Goal: Information Seeking & Learning: Learn about a topic

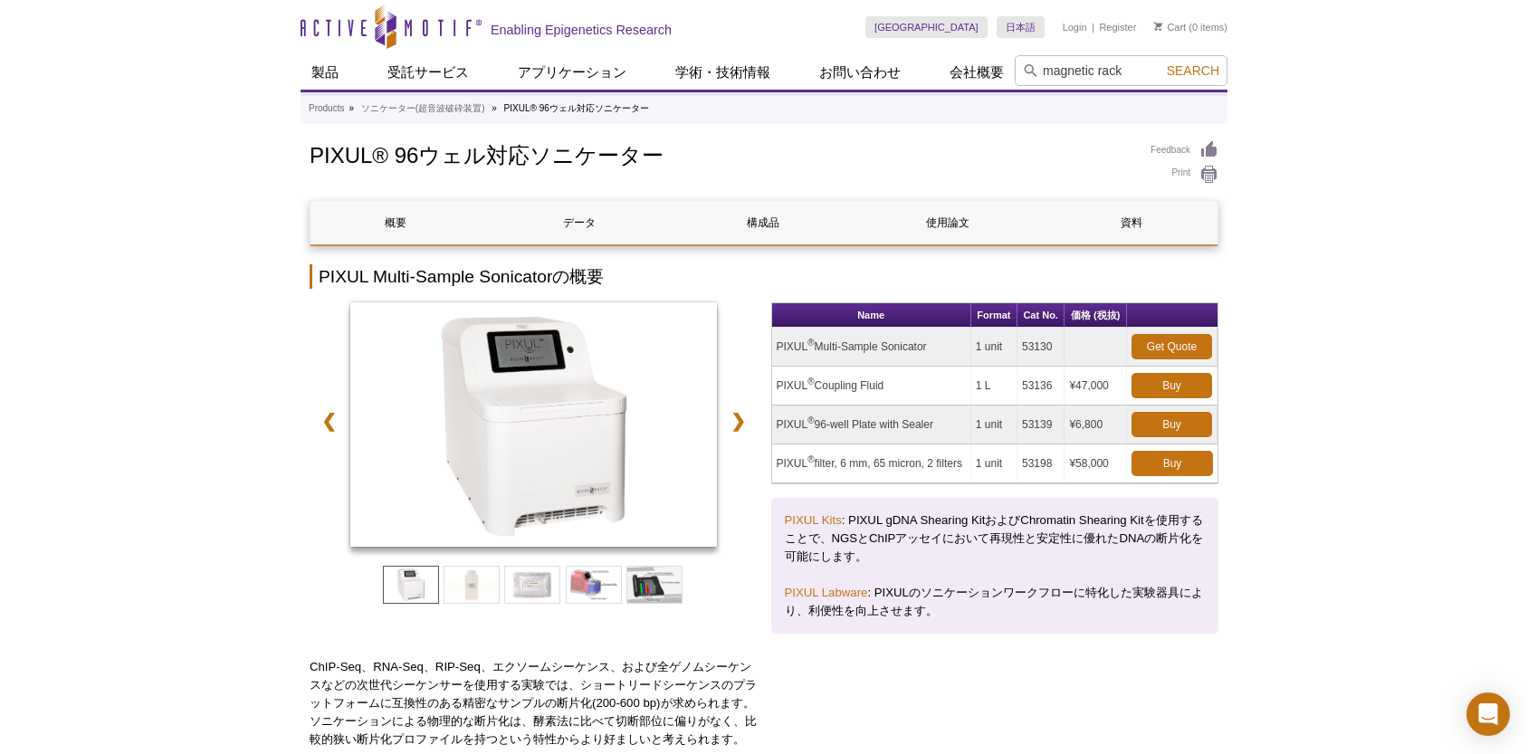
type input "magnetic rack"
click at [1161, 62] on button "Search" at bounding box center [1192, 70] width 63 height 16
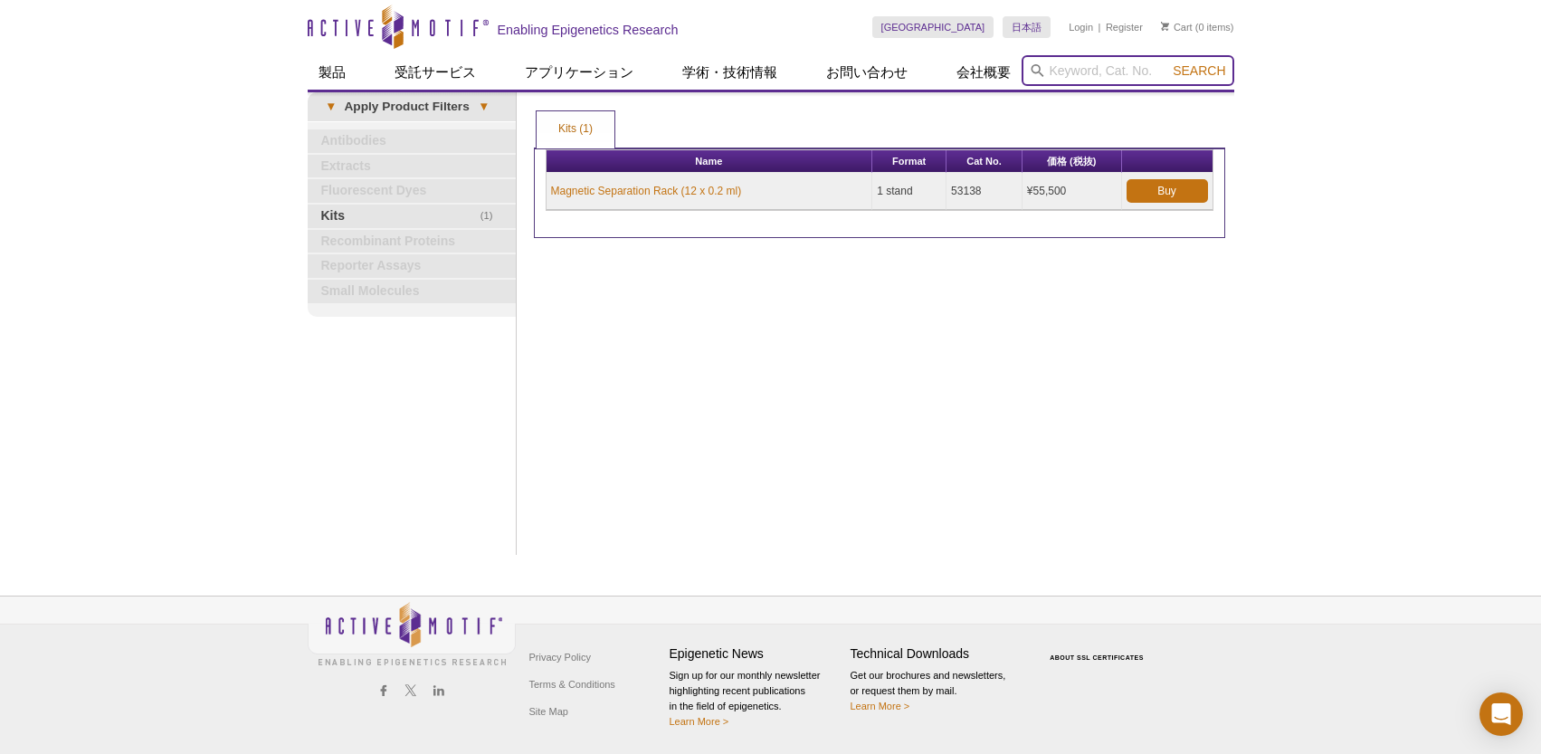
click at [1094, 73] on input "search" at bounding box center [1128, 70] width 213 height 31
type input "U"
click at [1168, 62] on button "Search" at bounding box center [1199, 70] width 63 height 16
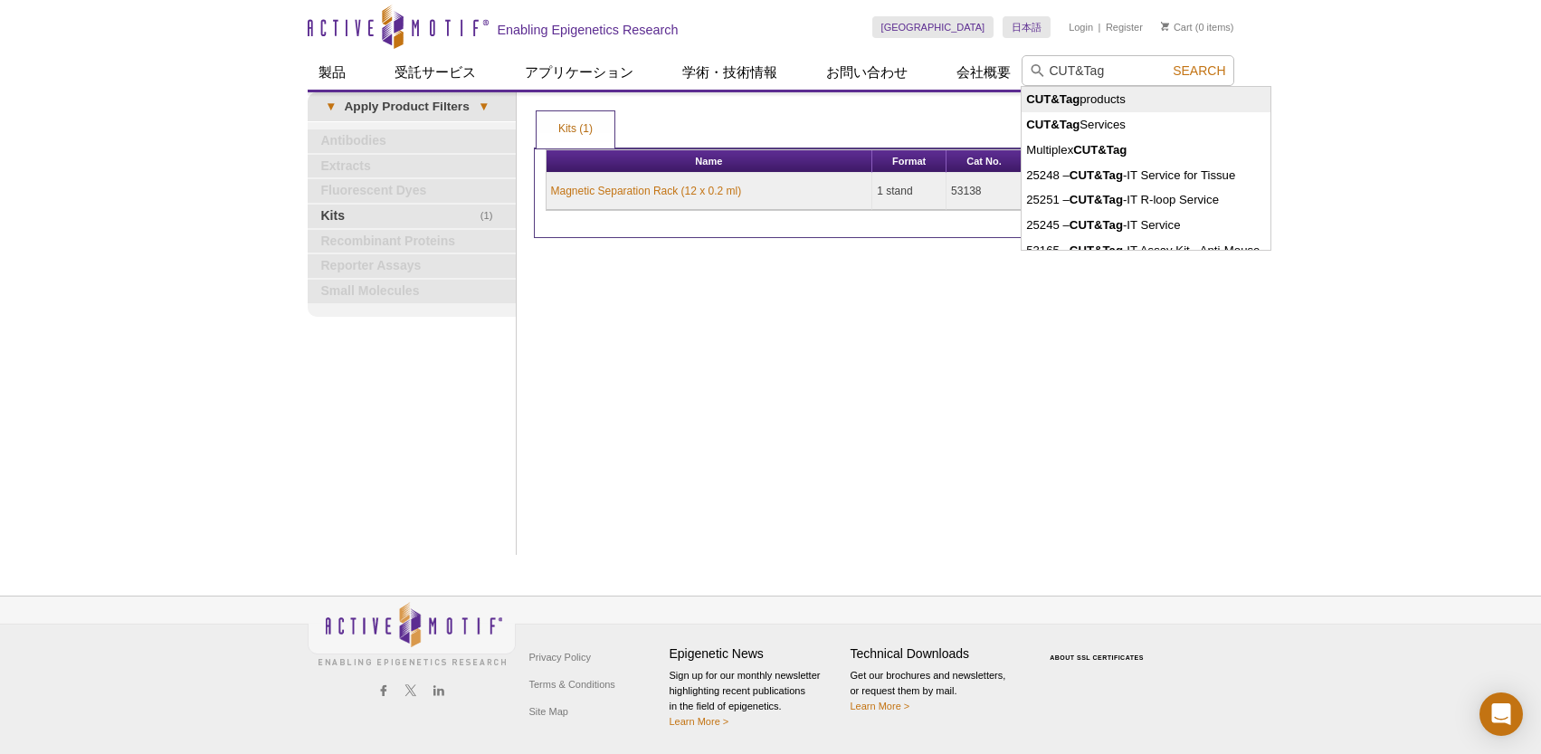
click at [1119, 103] on li "CUT&Tag products" at bounding box center [1146, 99] width 249 height 25
type input "CUT&Tag products"
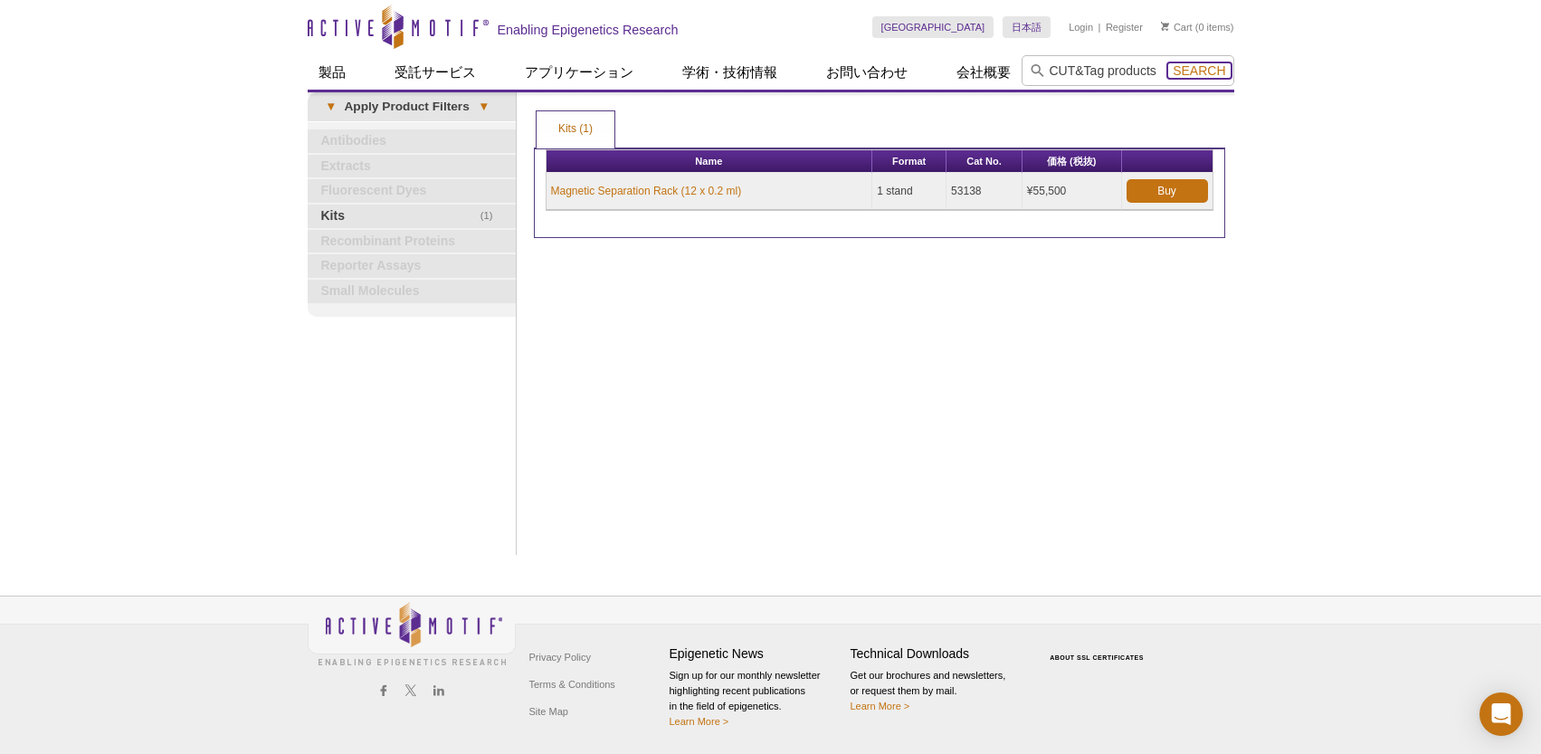
click at [1182, 71] on span "Search" at bounding box center [1199, 70] width 52 height 14
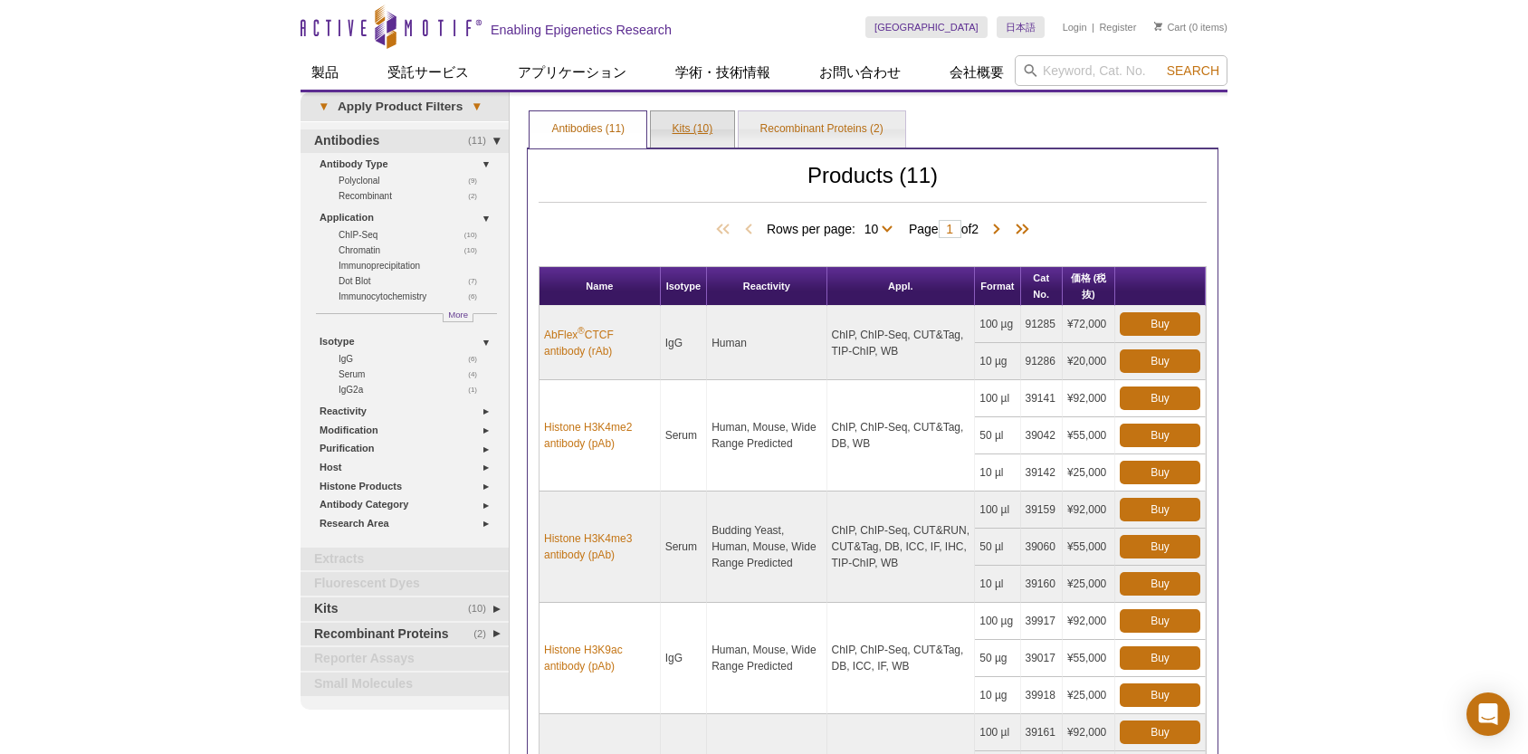
click at [663, 118] on link "Kits (10)" at bounding box center [693, 129] width 84 height 36
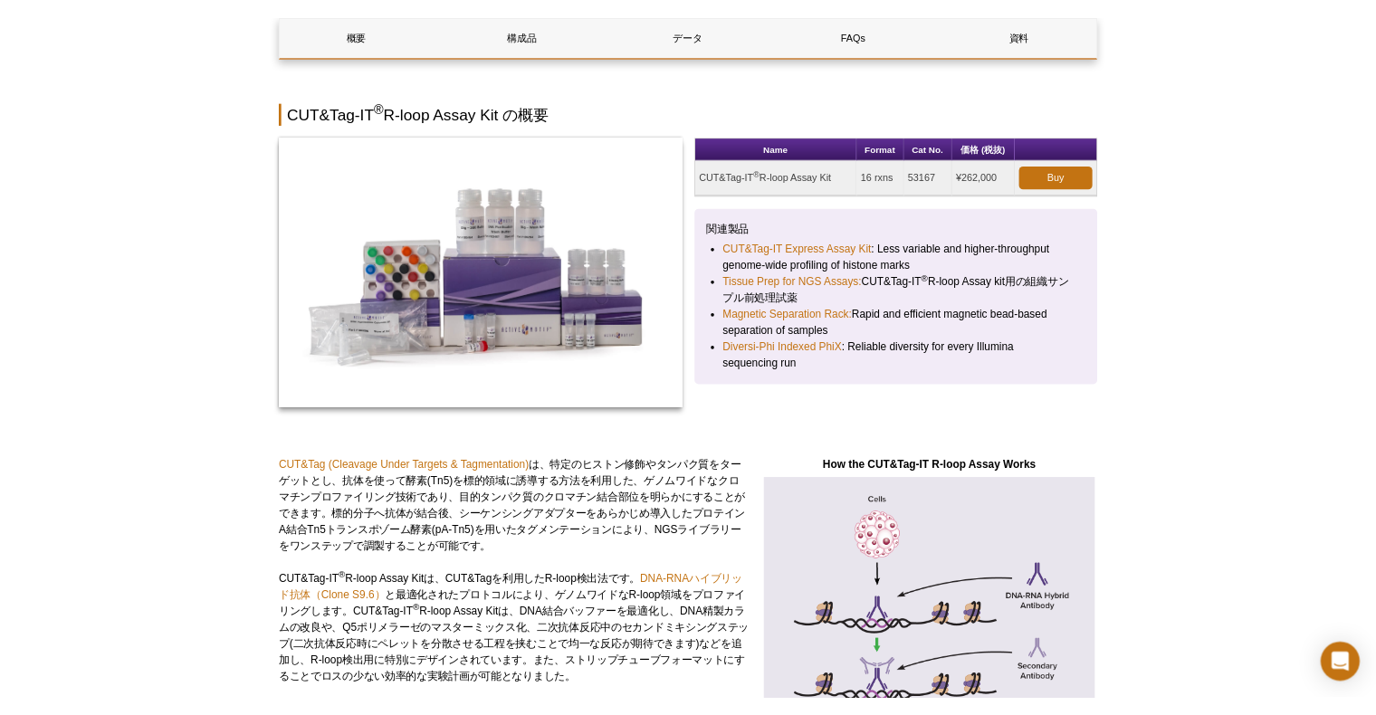
scroll to position [91, 0]
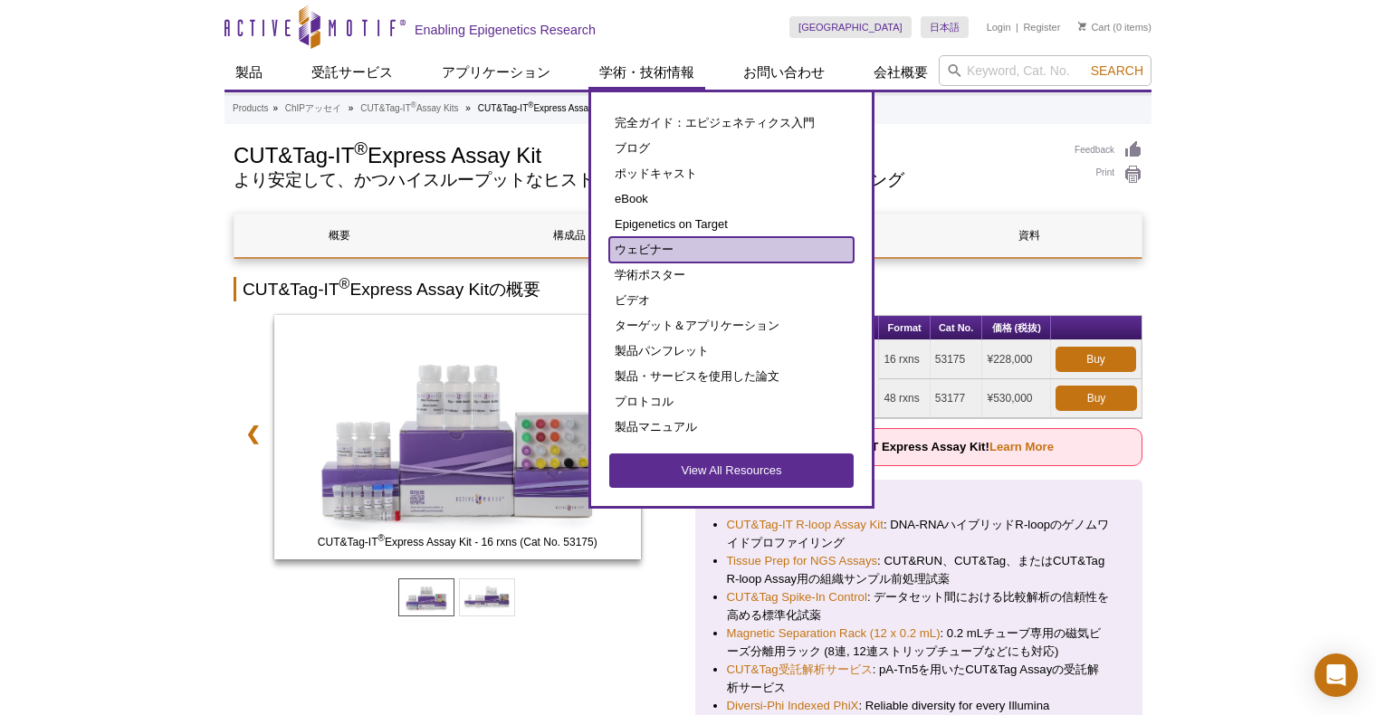
click at [669, 243] on link "ウェビナー" at bounding box center [731, 249] width 244 height 25
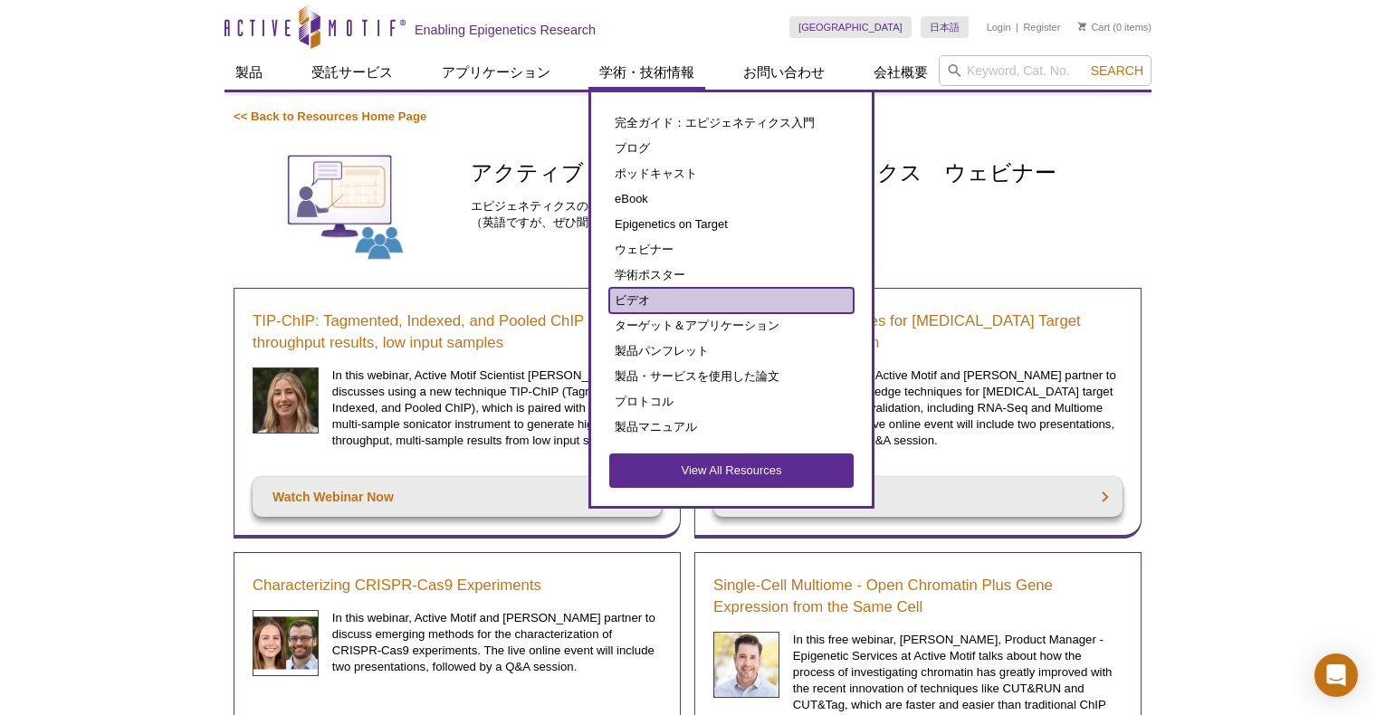
click at [646, 297] on link "ビデオ" at bounding box center [731, 300] width 244 height 25
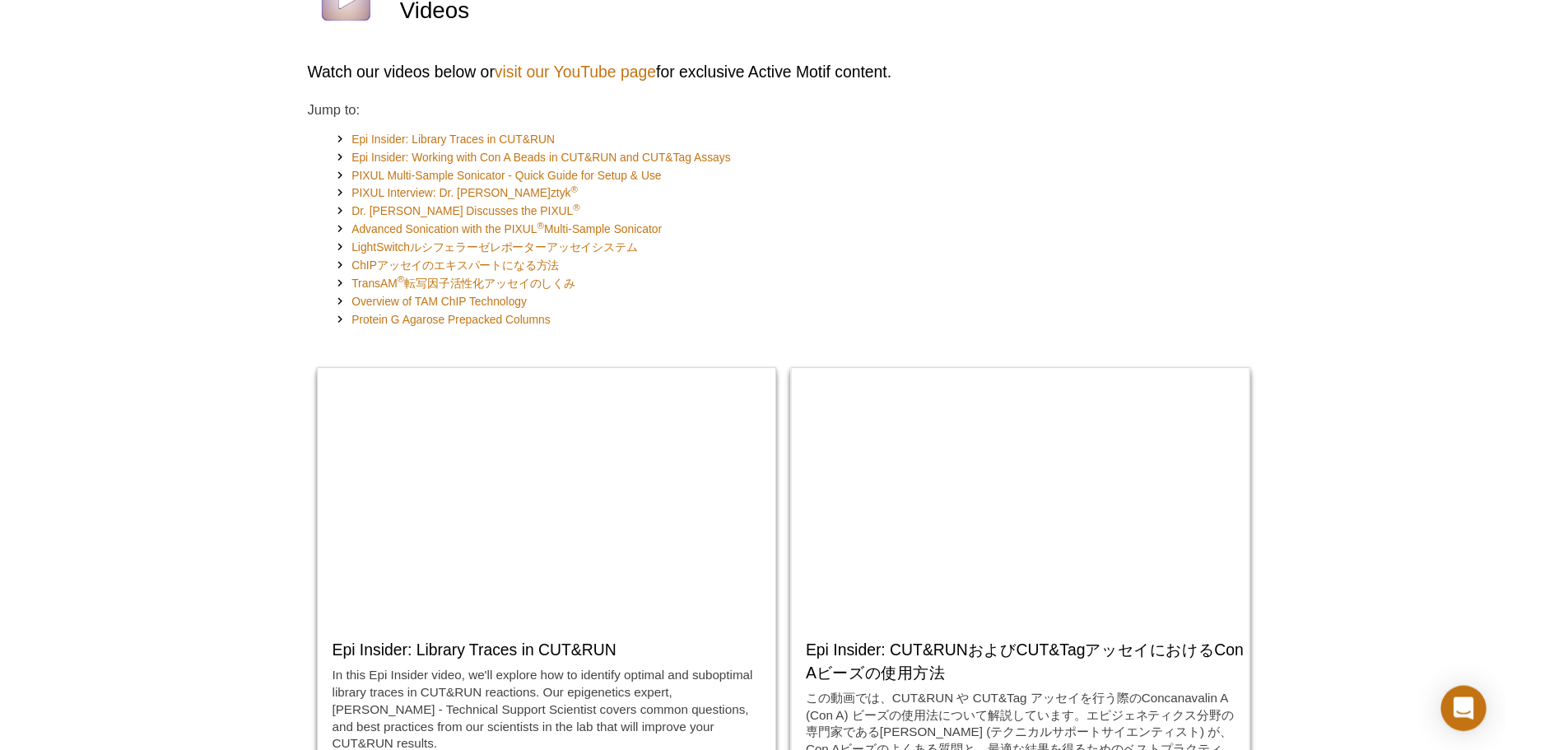
scroll to position [83, 0]
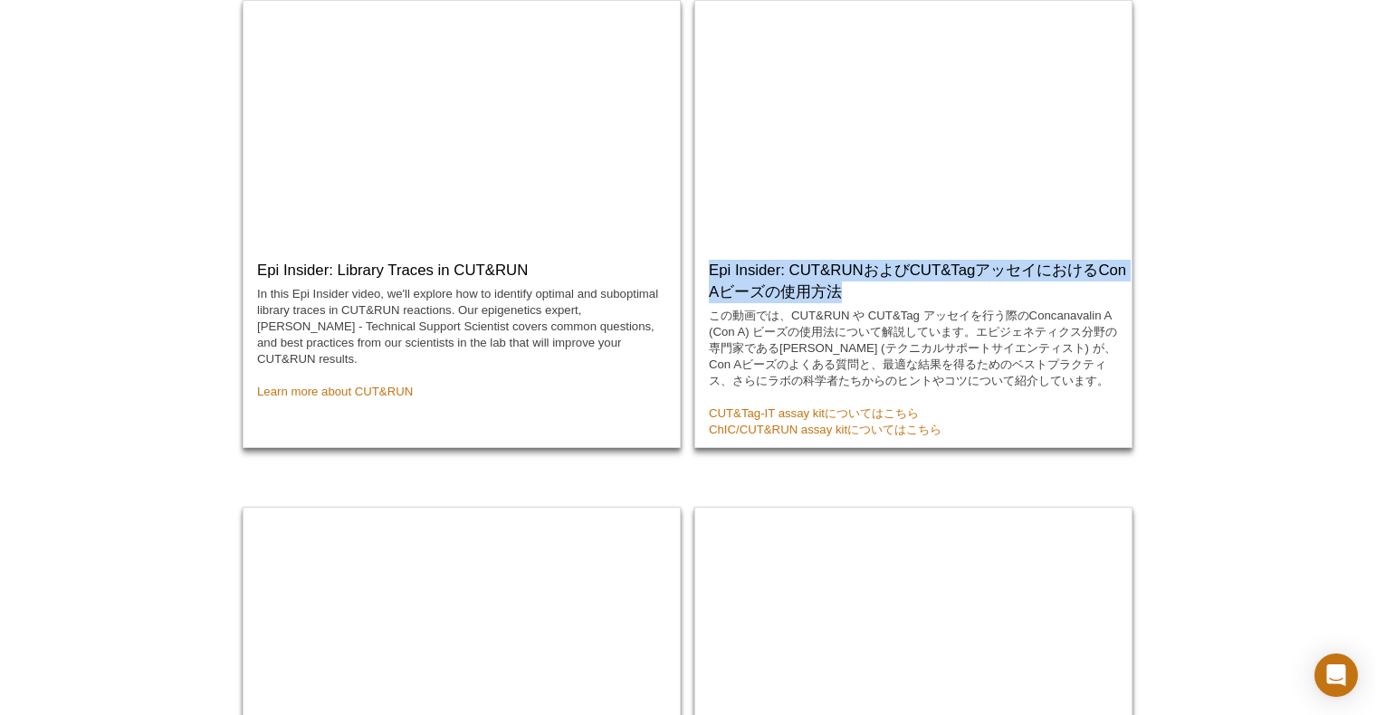
drag, startPoint x: 847, startPoint y: 284, endPoint x: 694, endPoint y: 270, distance: 153.6
click at [694, 270] on div "Epi Insider: CUT&RUNおよびCUT&TagアッセイにおけるCon Aビーズの使用方法 この動画では、CUT&RUN や CUT&Tag アッ…" at bounding box center [913, 224] width 438 height 448
copy h3 "Epi Insider: CUT&RUNおよびCUT&TagアッセイにおけるCon Aビーズの使用方法"
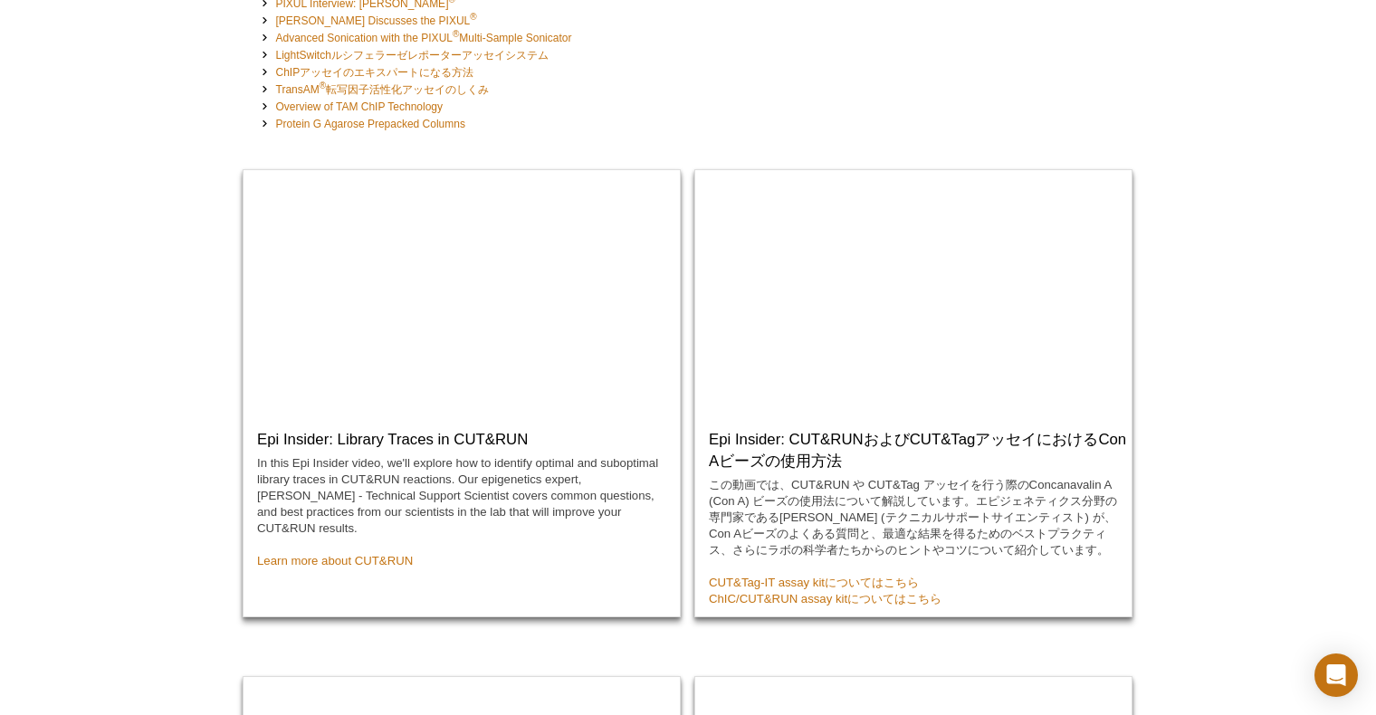
scroll to position [453, 0]
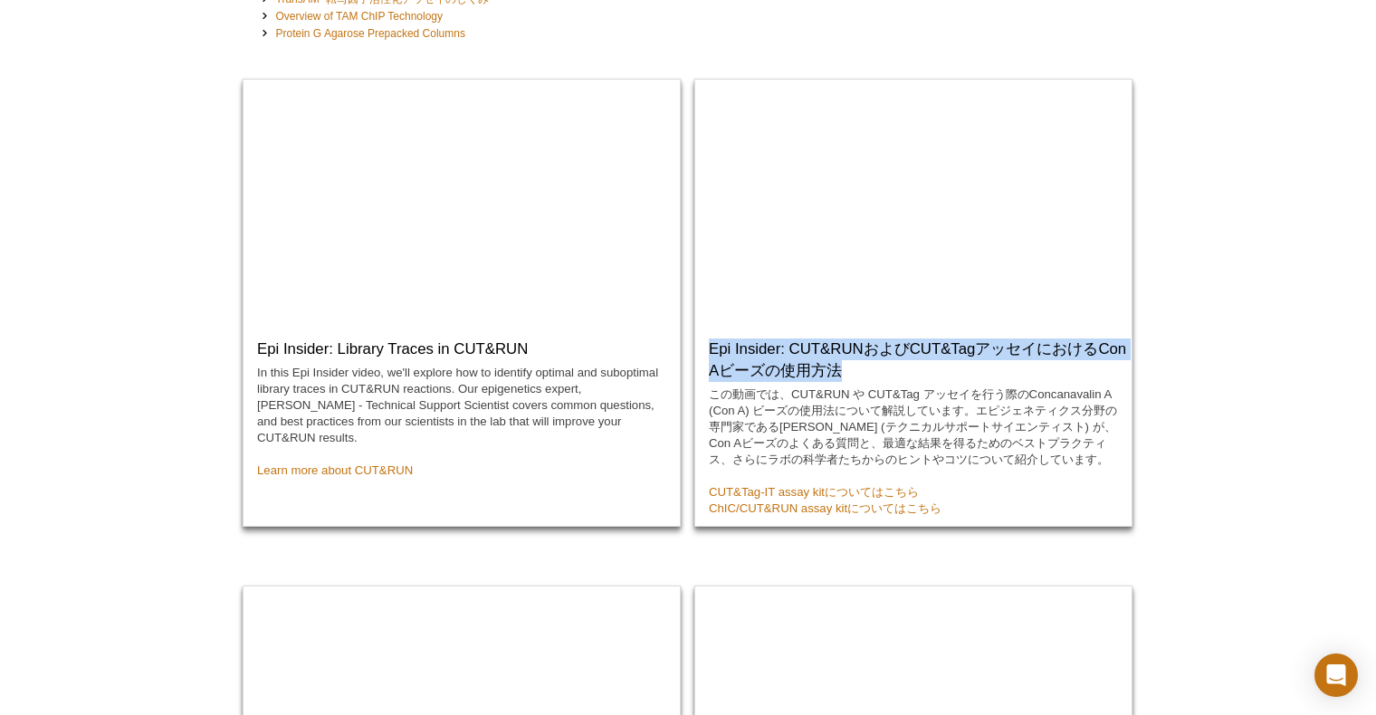
drag, startPoint x: 868, startPoint y: 376, endPoint x: 704, endPoint y: 348, distance: 166.2
click at [704, 348] on div "Epi Insider: CUT&RUNおよびCUT&TagアッセイにおけるCon Aビーズの使用方法 この動画では、CUT&RUN や CUT&Tag アッ…" at bounding box center [913, 425] width 436 height 201
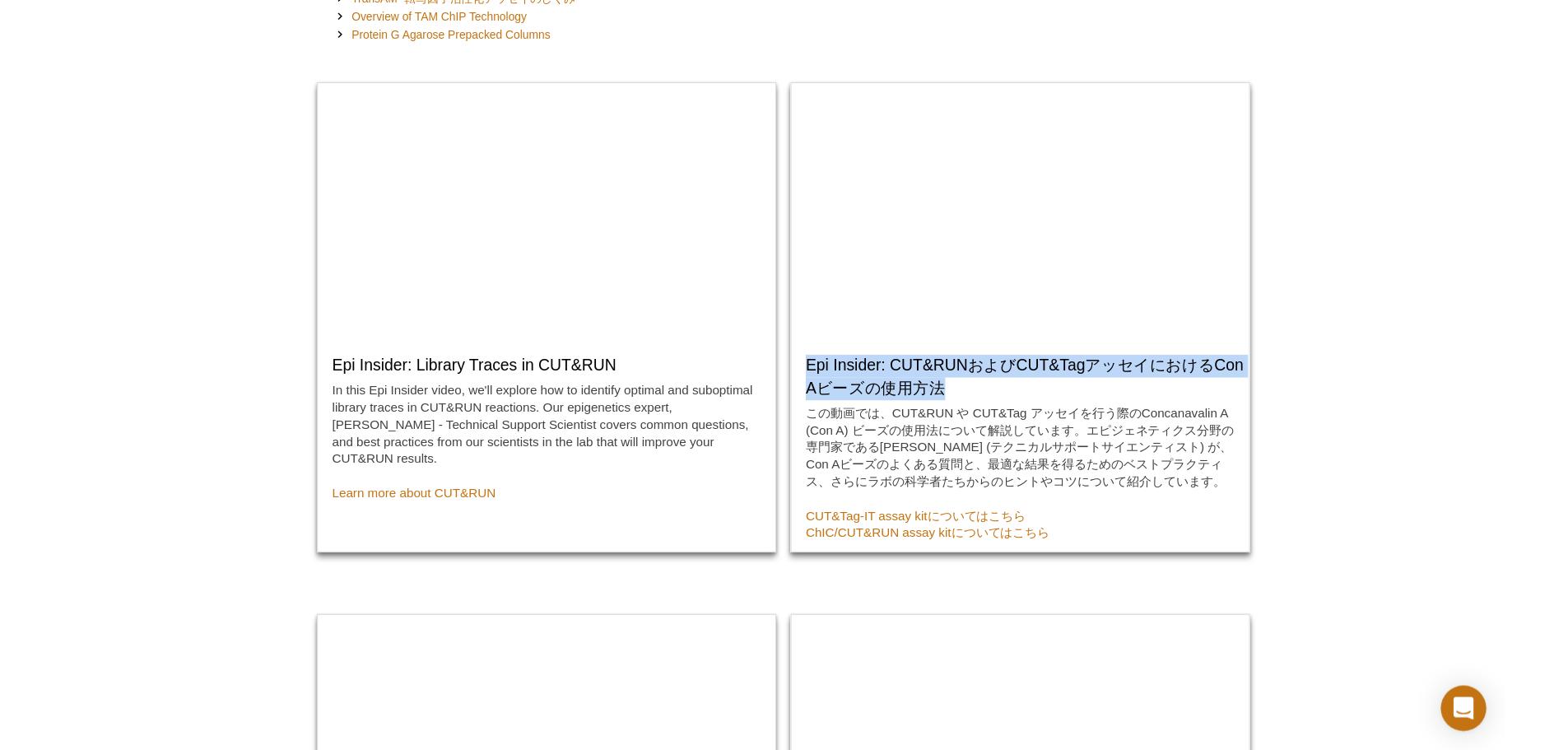
scroll to position [247, 0]
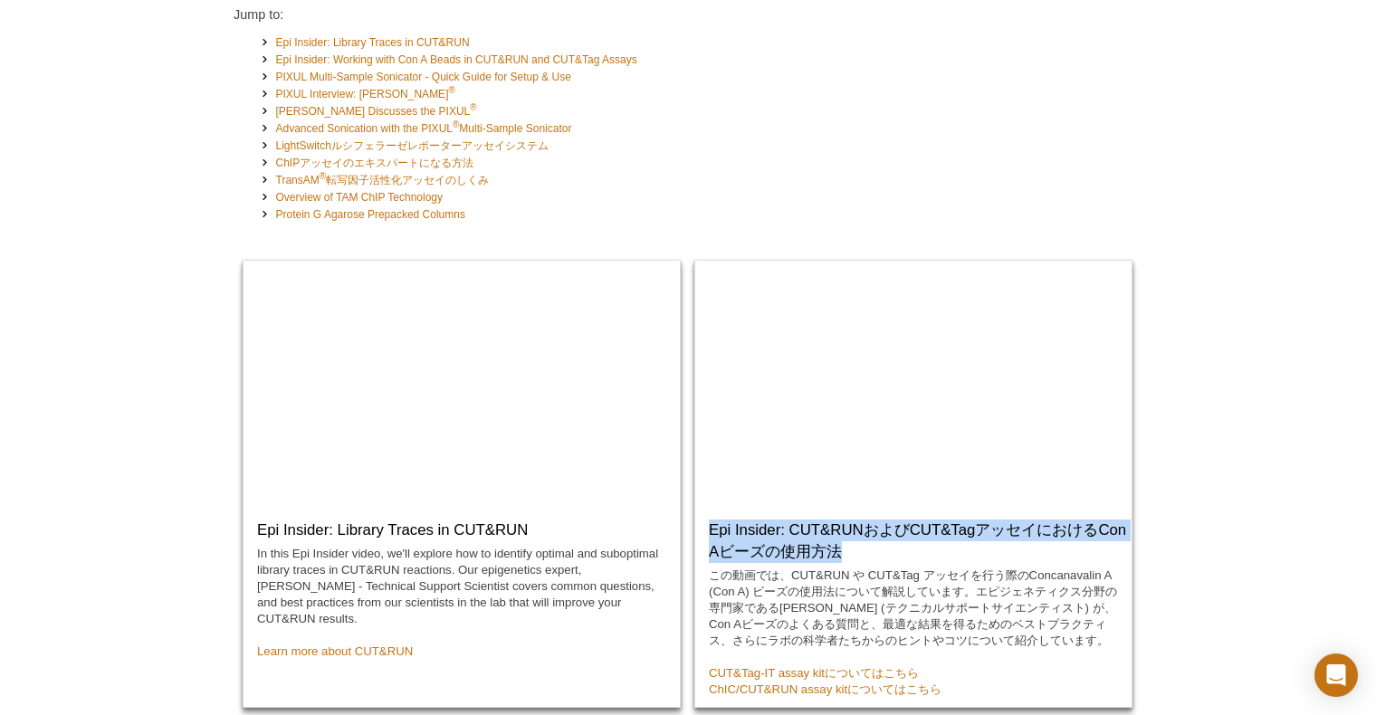
copy h3 "Epi Insider: CUT&RUNおよびCUT&TagアッセイにおけるCon Aビーズの使用方法"
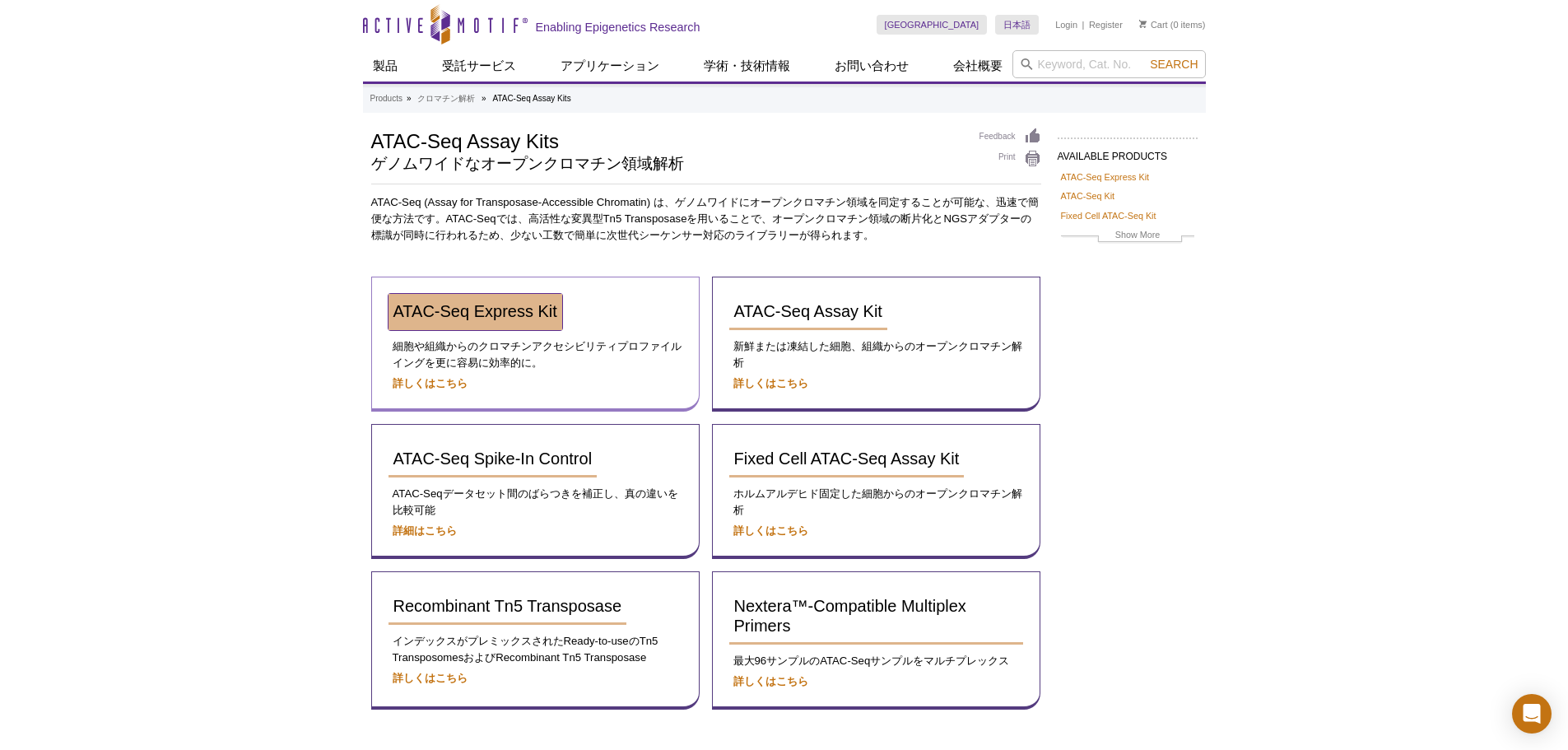
click at [478, 316] on span "ATAC-Seq Express Kit" at bounding box center [476, 311] width 164 height 18
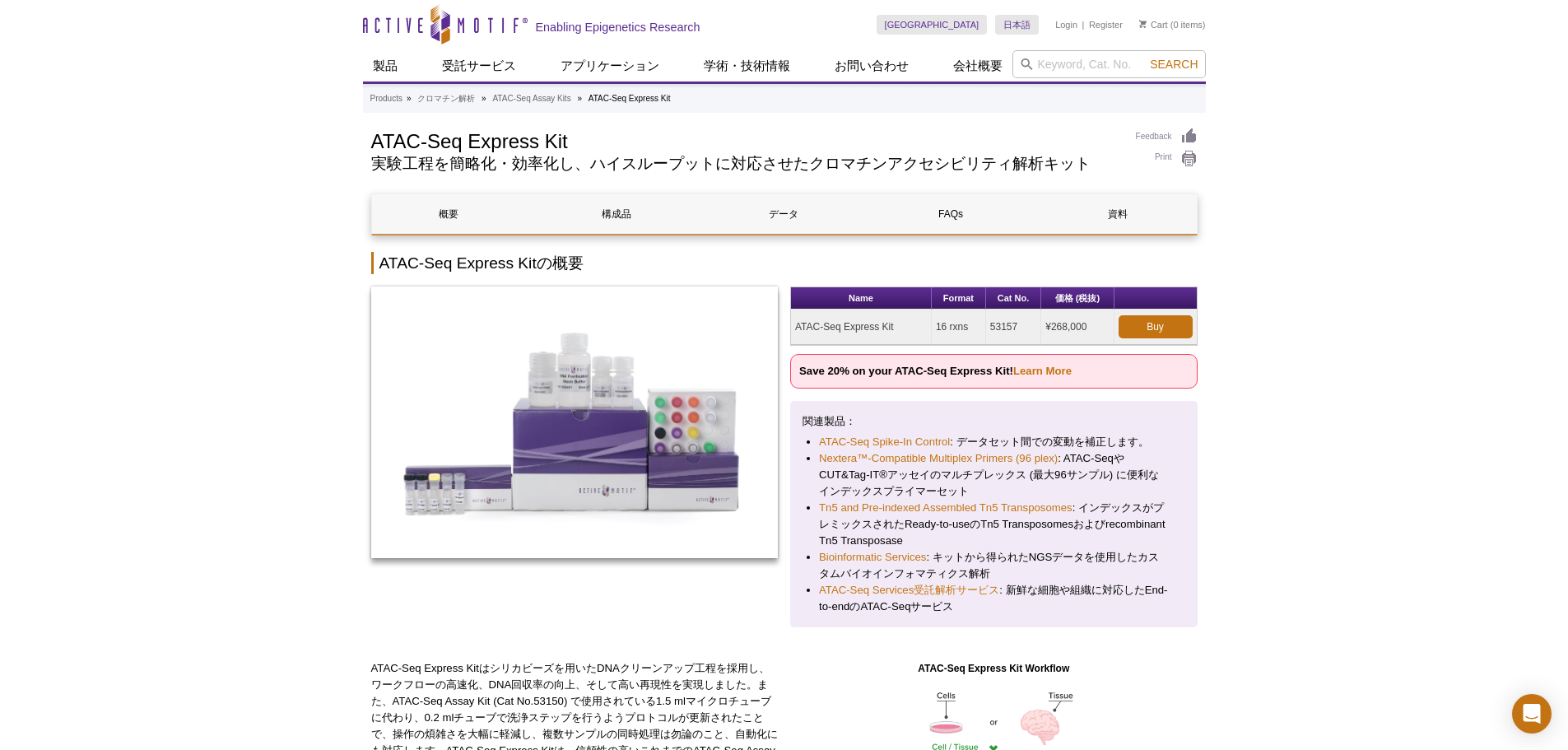
drag, startPoint x: 902, startPoint y: 321, endPoint x: 797, endPoint y: 317, distance: 105.1
click at [797, 317] on td "ATAC-Seq Express Kit" at bounding box center [861, 326] width 141 height 35
copy td "ATAC-Seq Express Kit"
